Goal: Task Accomplishment & Management: Use online tool/utility

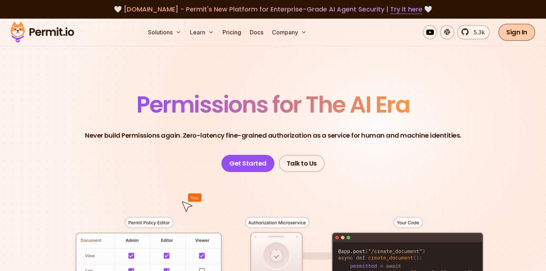
click at [504, 32] on link "Sign In" at bounding box center [516, 32] width 37 height 17
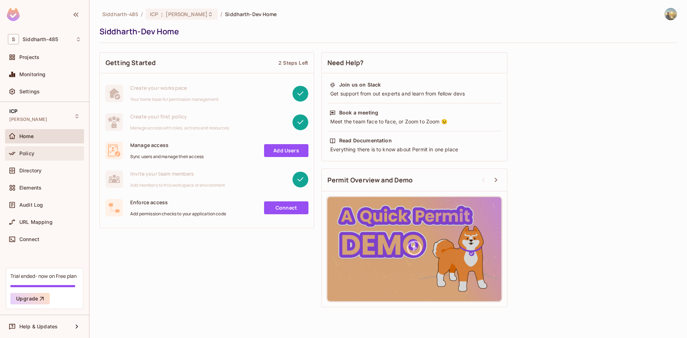
click at [46, 157] on div "Policy" at bounding box center [44, 153] width 73 height 9
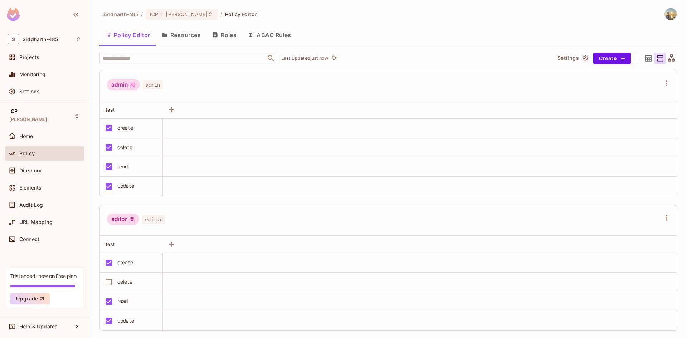
click at [168, 41] on button "Resources" at bounding box center [181, 35] width 50 height 18
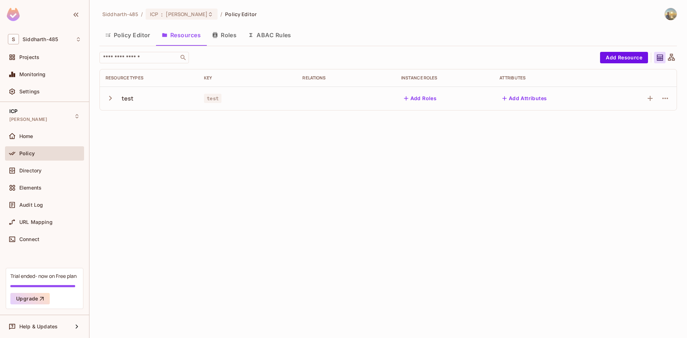
click at [105, 101] on td "test" at bounding box center [149, 99] width 98 height 24
click at [110, 100] on icon "button" at bounding box center [110, 98] width 3 height 5
click at [514, 102] on button "Add Attributes" at bounding box center [525, 98] width 50 height 11
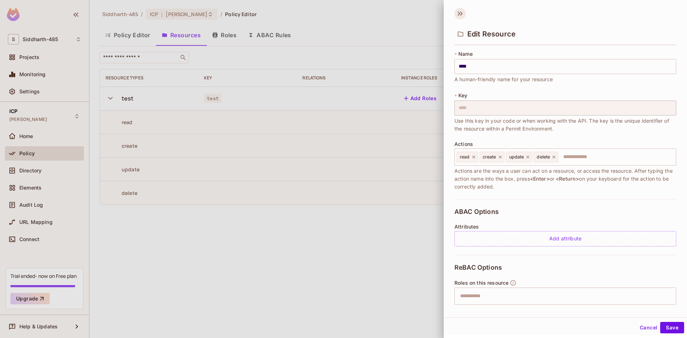
click at [464, 17] on icon at bounding box center [460, 13] width 11 height 11
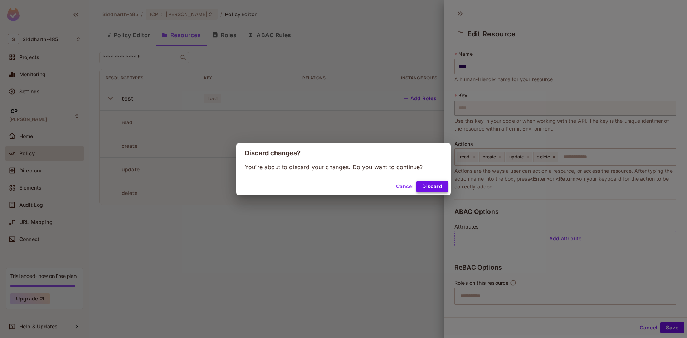
click at [433, 190] on button "Discard" at bounding box center [433, 186] width 32 height 11
